Goal: Information Seeking & Learning: Learn about a topic

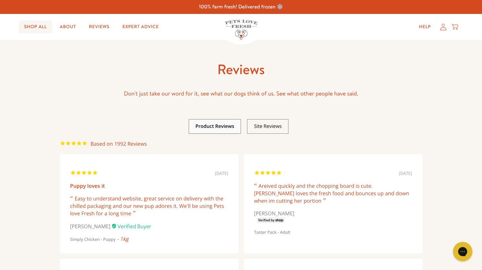
click at [36, 31] on link "Shop All" at bounding box center [35, 26] width 33 height 13
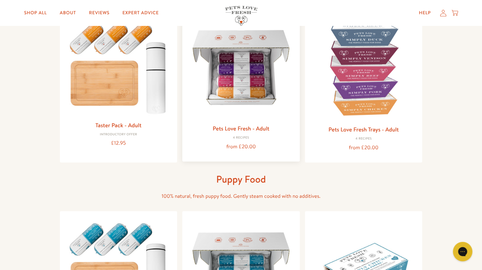
click at [279, 106] on img at bounding box center [240, 67] width 107 height 107
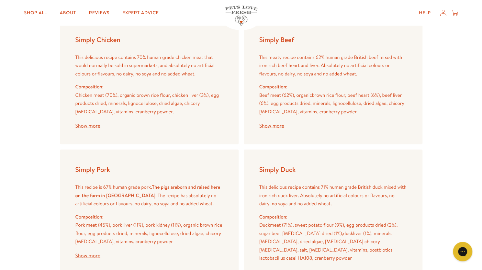
scroll to position [784, 0]
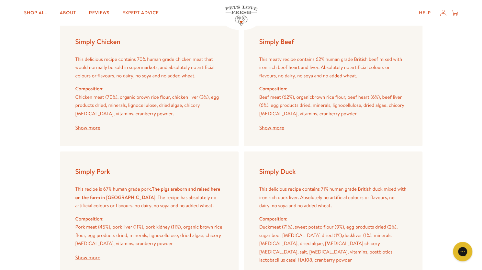
click at [92, 128] on button "Show more" at bounding box center [87, 127] width 25 height 5
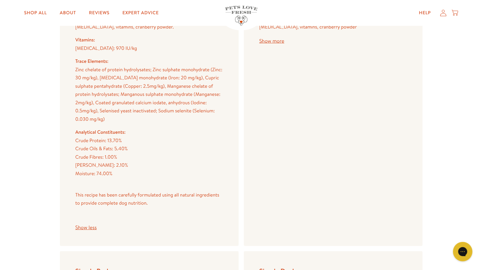
scroll to position [874, 0]
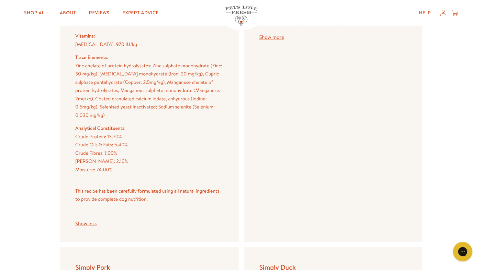
click at [88, 225] on button "Show less" at bounding box center [85, 223] width 21 height 5
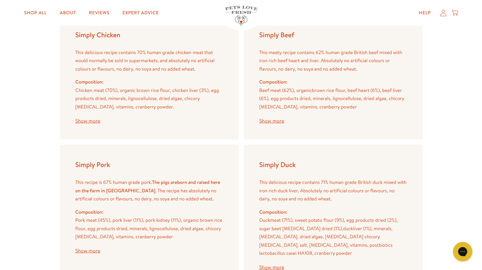
scroll to position [790, 0]
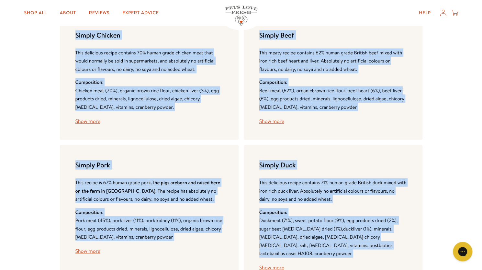
drag, startPoint x: 75, startPoint y: 34, endPoint x: 384, endPoint y: 251, distance: 376.9
click at [384, 251] on div "Simply Chicken This delicious recipe contains 70% human grade chicken meat that…" at bounding box center [241, 150] width 363 height 271
copy body "Simply Chicken This delicious recipe contains 70% human grade chicken meat that…"
click at [91, 123] on button "Show more" at bounding box center [87, 121] width 25 height 5
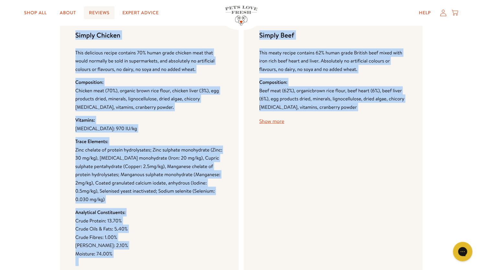
click at [103, 10] on link "Reviews" at bounding box center [99, 12] width 31 height 13
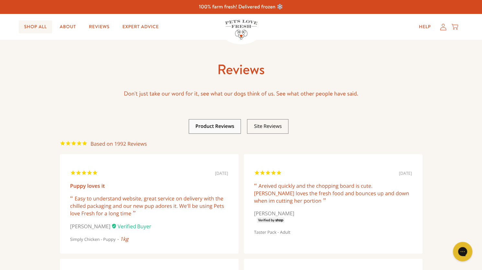
click at [40, 28] on link "Shop All" at bounding box center [35, 26] width 33 height 13
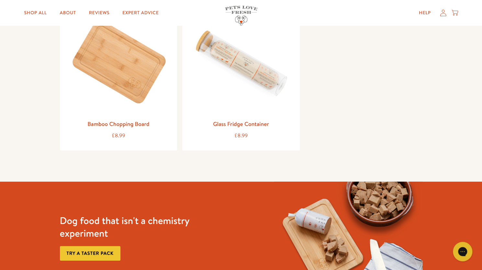
scroll to position [813, 0]
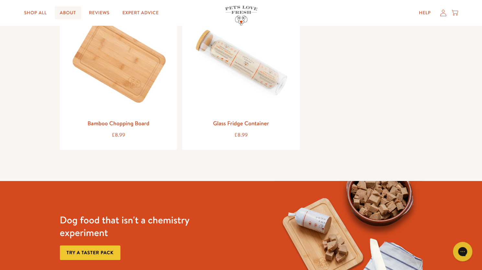
click at [69, 12] on link "About" at bounding box center [68, 12] width 27 height 13
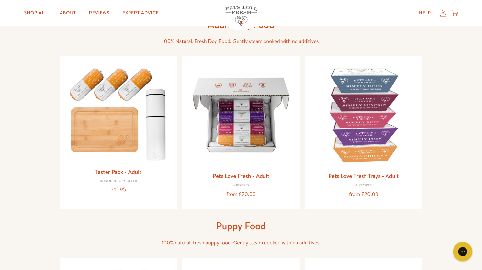
scroll to position [0, 0]
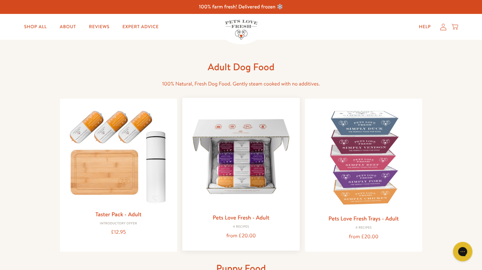
click at [248, 198] on img at bounding box center [240, 156] width 107 height 107
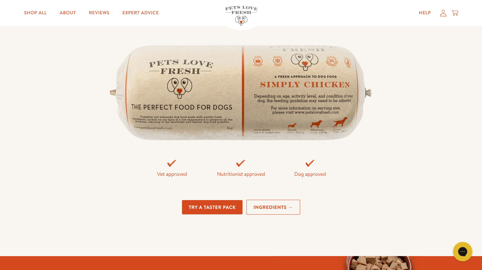
scroll to position [1392, 0]
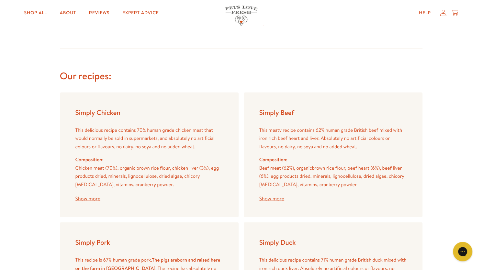
scroll to position [725, 0]
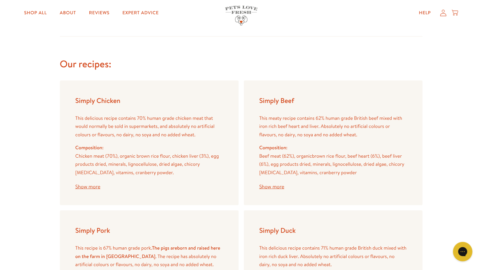
click at [90, 69] on h3 "Our recipes:" at bounding box center [241, 64] width 363 height 13
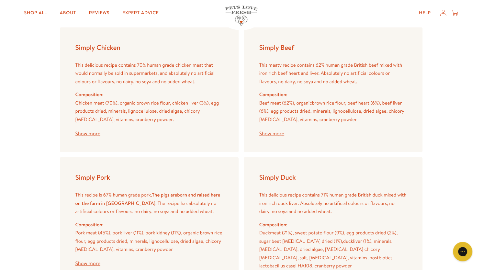
scroll to position [778, 0]
click at [84, 134] on button "Show more" at bounding box center [87, 132] width 25 height 5
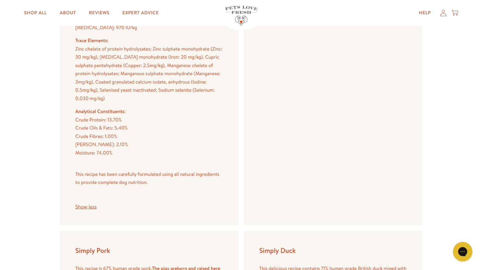
scroll to position [893, 0]
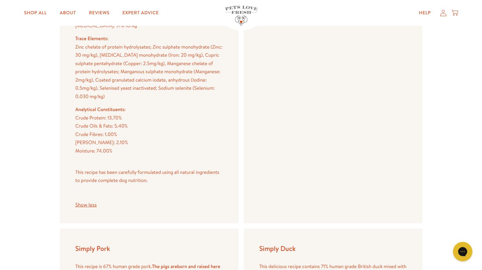
click at [91, 207] on button "Show less" at bounding box center [85, 204] width 21 height 5
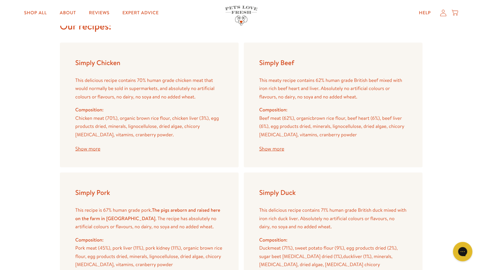
scroll to position [762, 0]
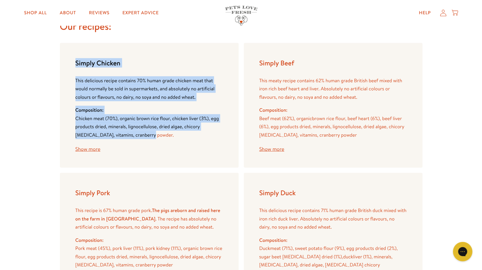
drag, startPoint x: 75, startPoint y: 63, endPoint x: 146, endPoint y: 133, distance: 99.3
click at [146, 133] on div "Simply Chicken This delicious recipe contains 70% human grade chicken meat that…" at bounding box center [149, 105] width 179 height 125
copy div "Simply Chicken This delicious recipe contains 70% human grade chicken meat that…"
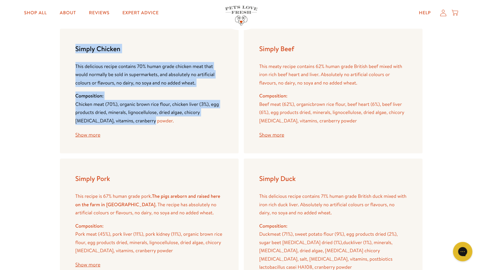
scroll to position [775, 0]
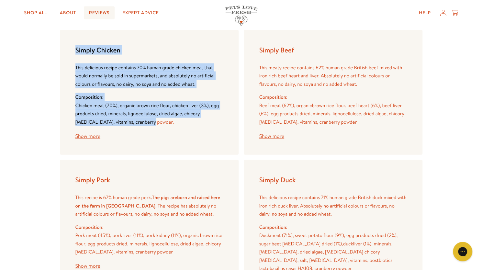
click at [98, 12] on link "Reviews" at bounding box center [99, 12] width 31 height 13
